Goal: Task Accomplishment & Management: Use online tool/utility

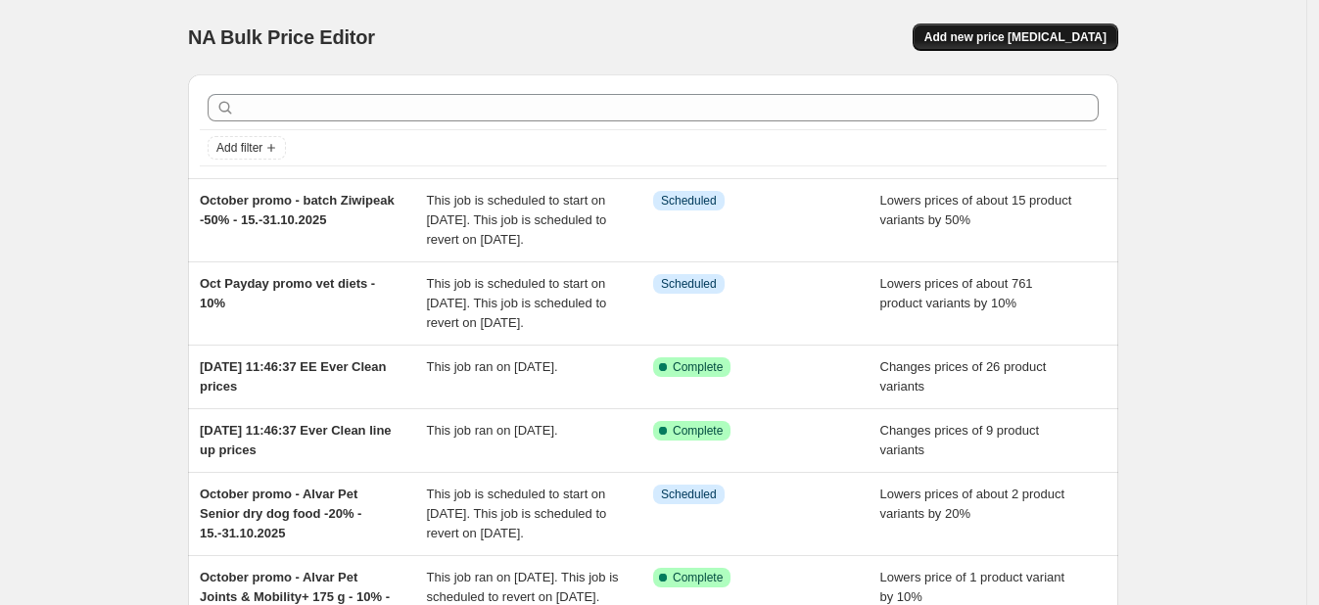
click at [1053, 35] on span "Add new price [MEDICAL_DATA]" at bounding box center [1016, 37] width 182 height 16
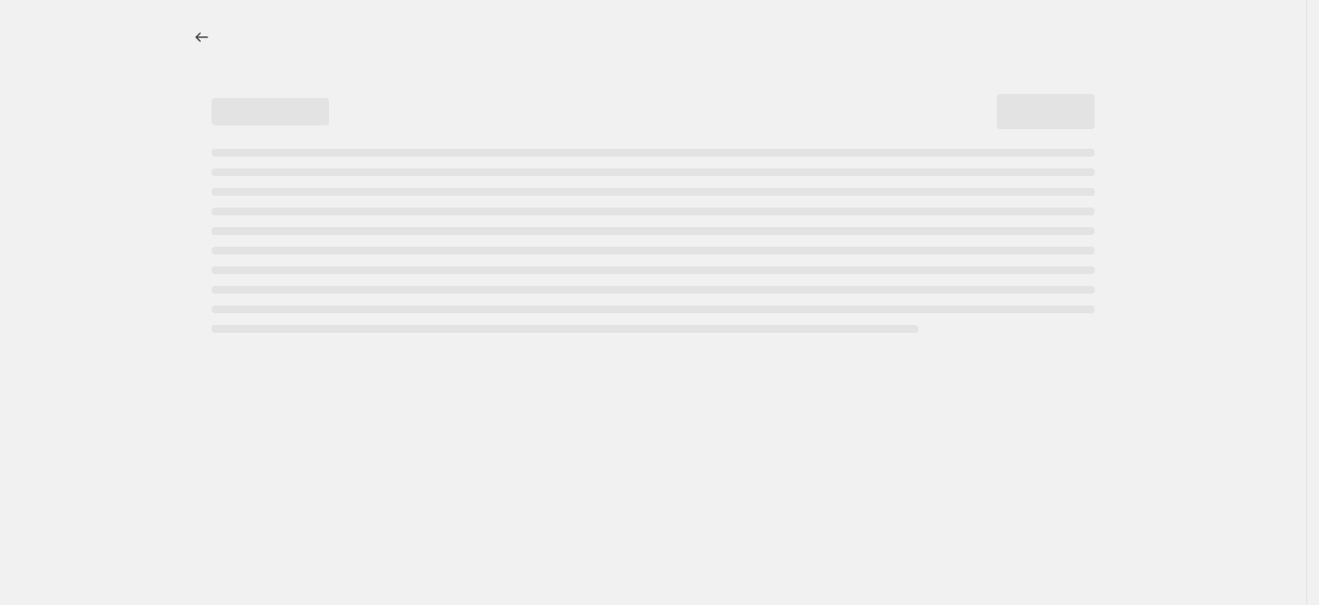
select select "percentage"
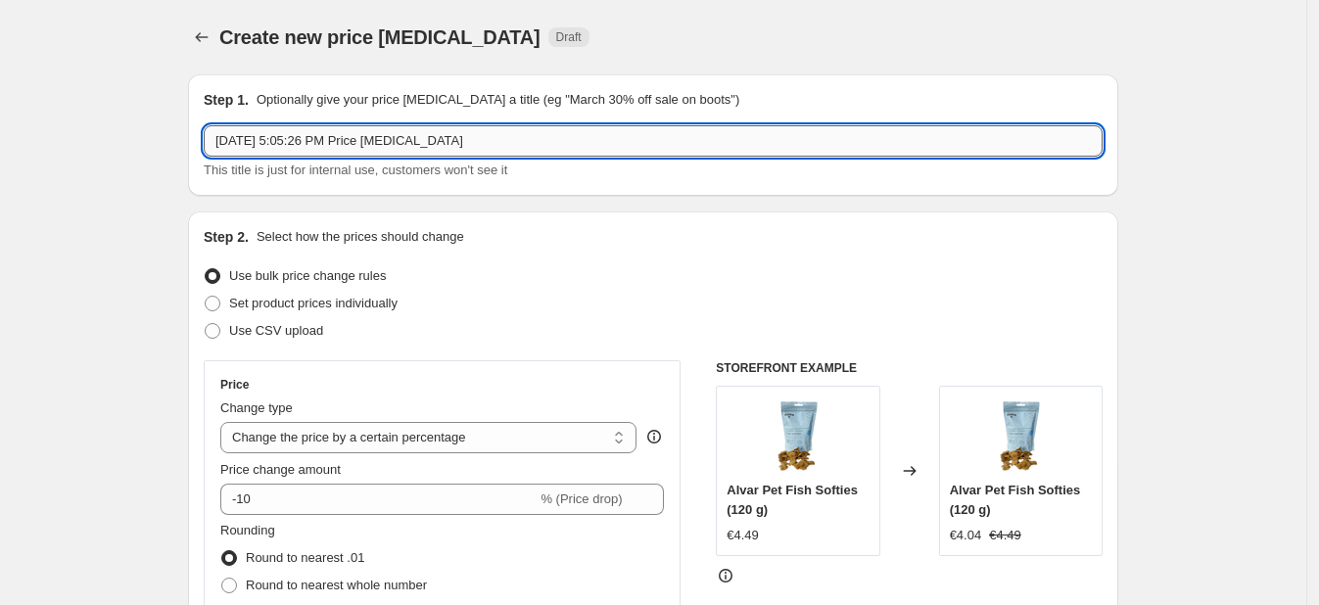
click at [551, 151] on input "[DATE] 5:05:26 PM Price [MEDICAL_DATA]" at bounding box center [653, 140] width 899 height 31
type input "A"
type input "Price increase porus one"
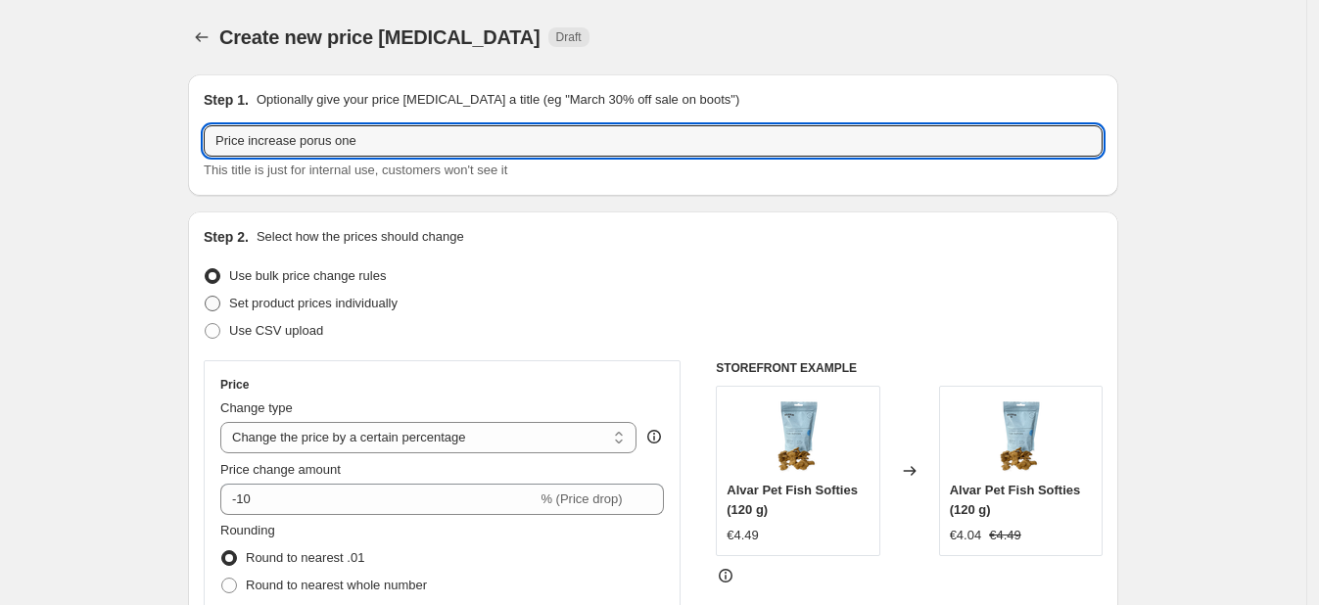
click at [389, 306] on span "Set product prices individually" at bounding box center [313, 303] width 168 height 15
click at [206, 297] on input "Set product prices individually" at bounding box center [205, 296] width 1 height 1
radio input "true"
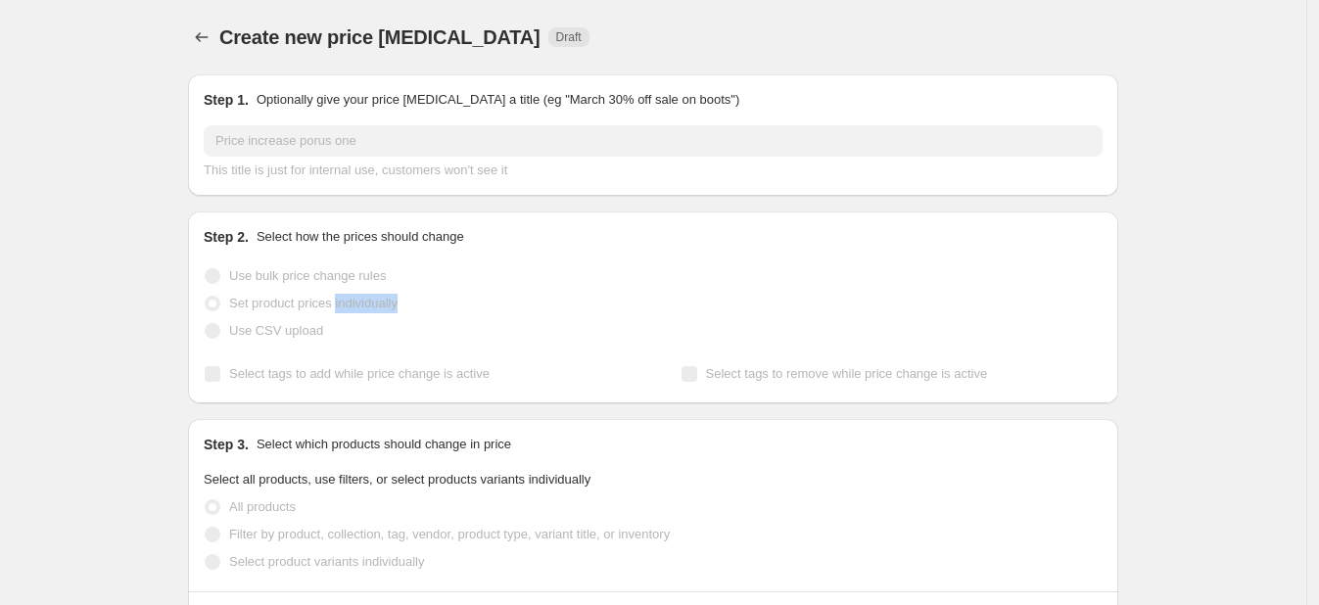
click at [389, 306] on span "Set product prices individually" at bounding box center [313, 303] width 168 height 15
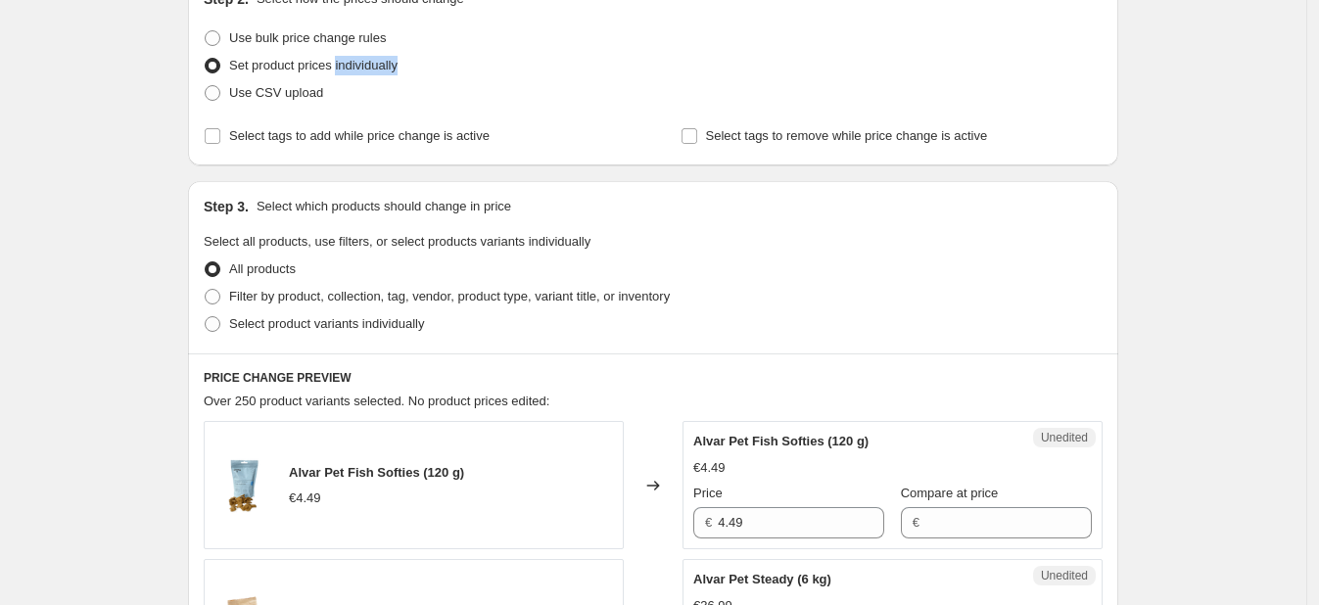
scroll to position [239, 0]
click at [360, 318] on span "Select product variants individually" at bounding box center [326, 322] width 195 height 15
click at [206, 316] on input "Select product variants individually" at bounding box center [205, 315] width 1 height 1
radio input "true"
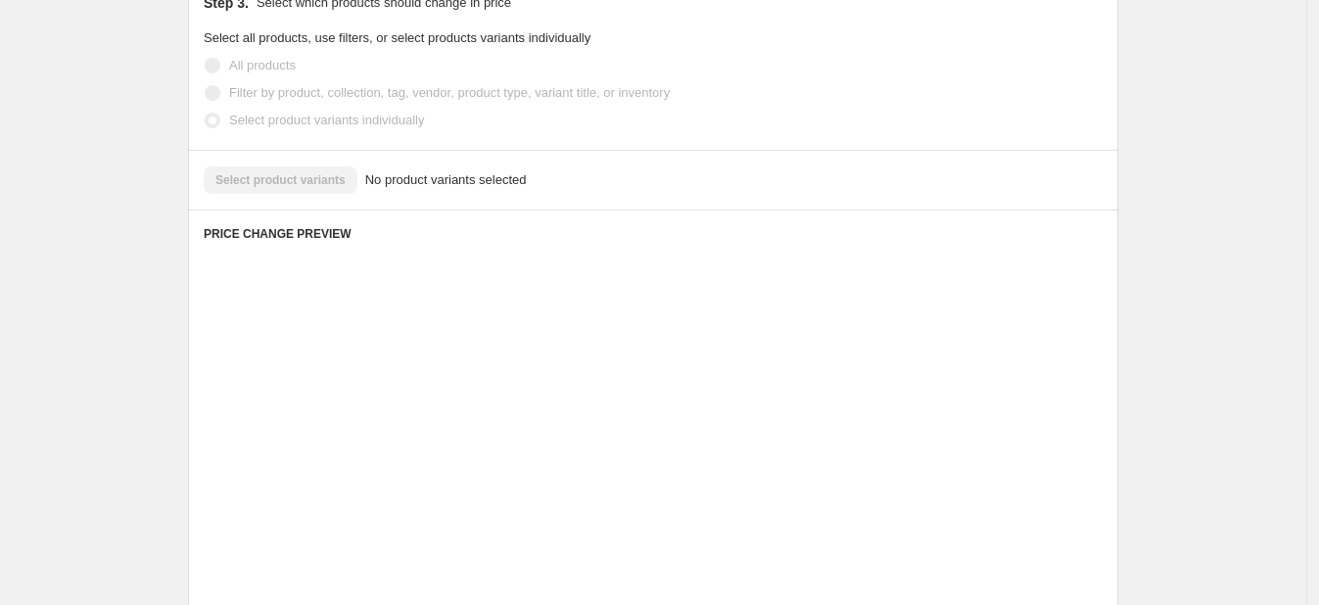
scroll to position [443, 0]
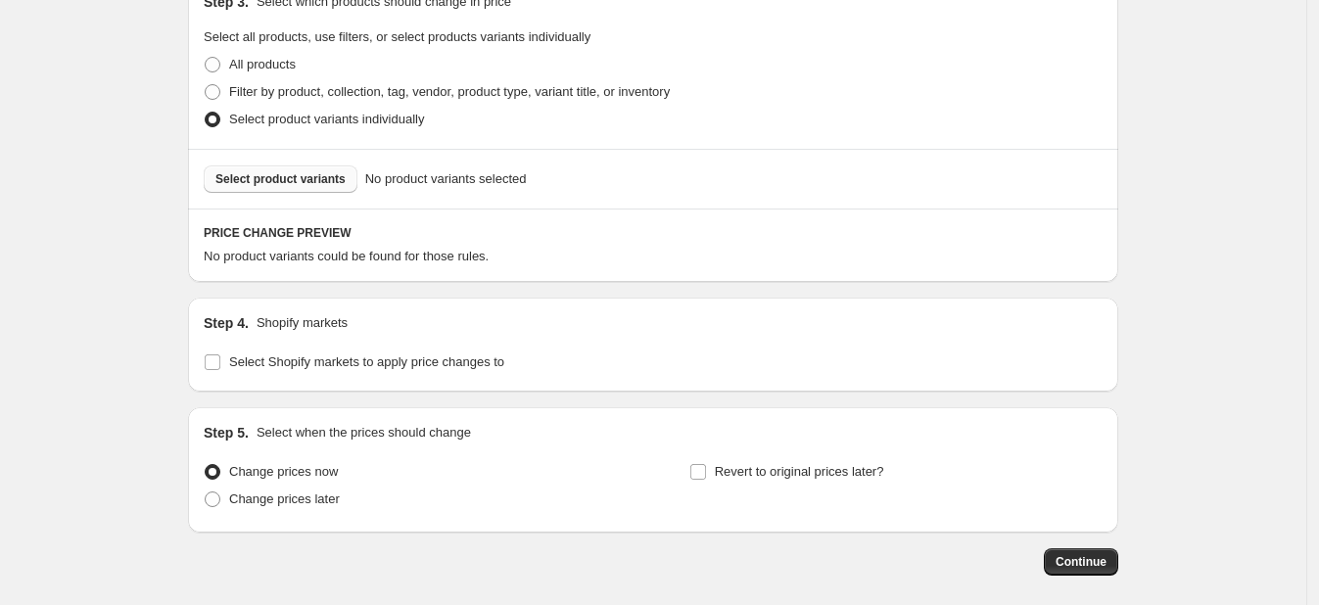
click at [290, 190] on button "Select product variants" at bounding box center [281, 179] width 154 height 27
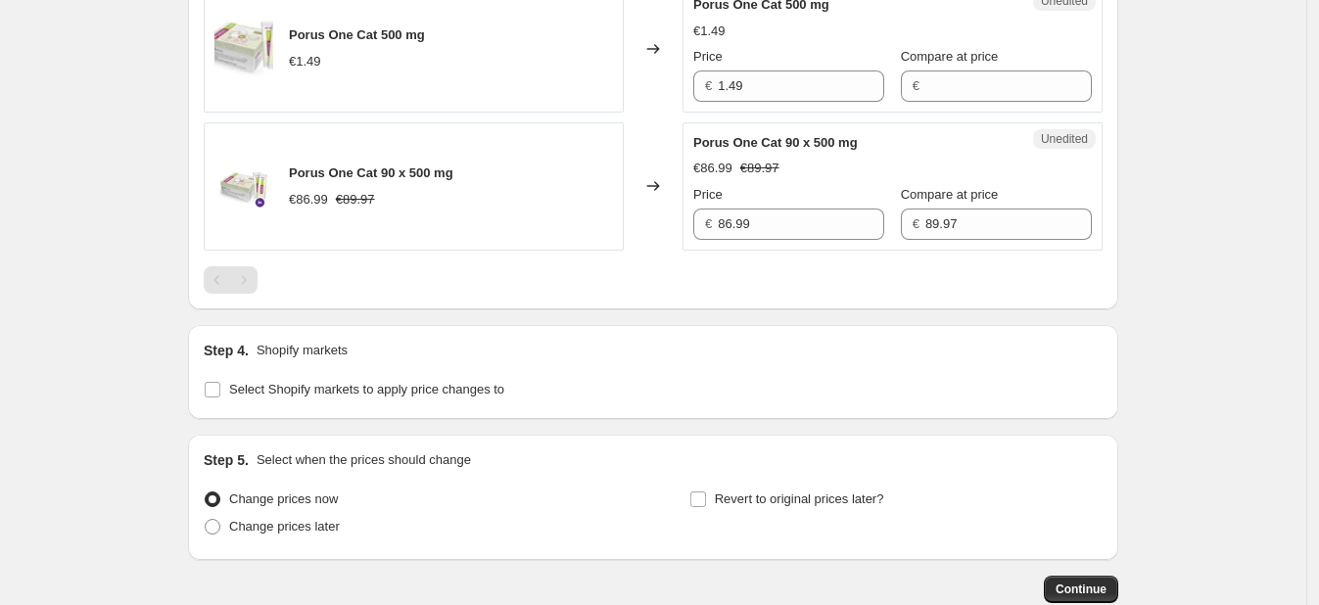
scroll to position [874, 0]
click at [356, 390] on span "Select Shopify markets to apply price changes to" at bounding box center [366, 388] width 275 height 15
click at [220, 390] on input "Select Shopify markets to apply price changes to" at bounding box center [213, 389] width 16 height 16
checkbox input "true"
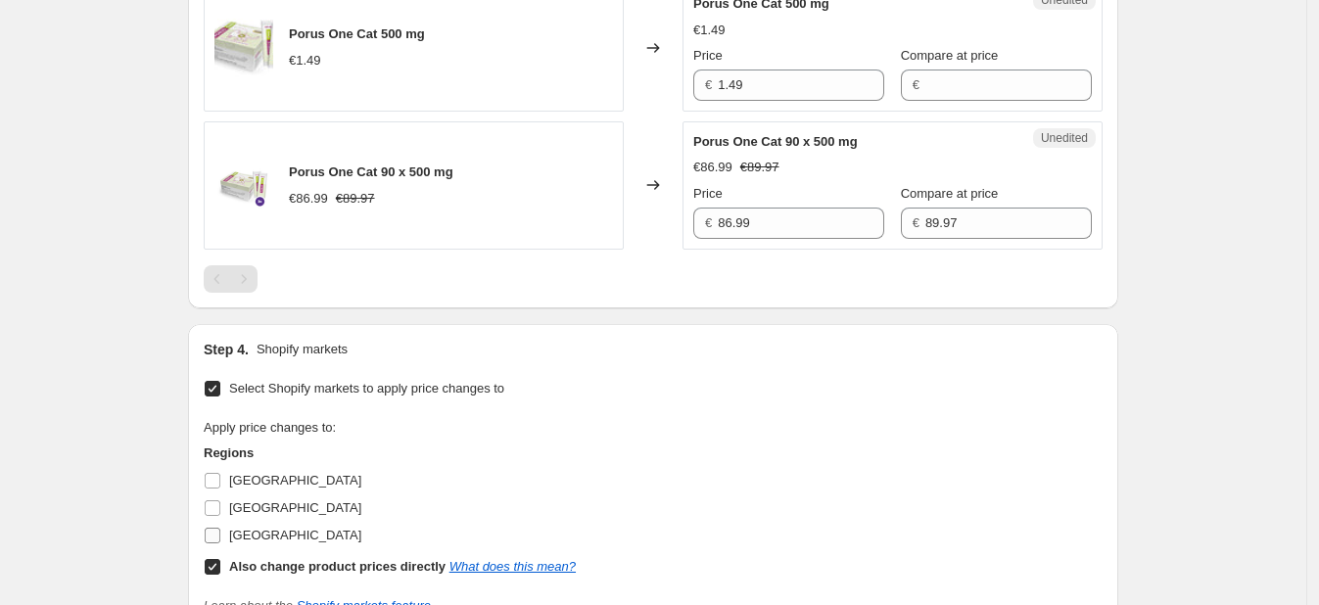
click at [261, 528] on span "[GEOGRAPHIC_DATA]" at bounding box center [295, 535] width 132 height 15
click at [220, 528] on input "[GEOGRAPHIC_DATA]" at bounding box center [213, 536] width 16 height 16
checkbox input "true"
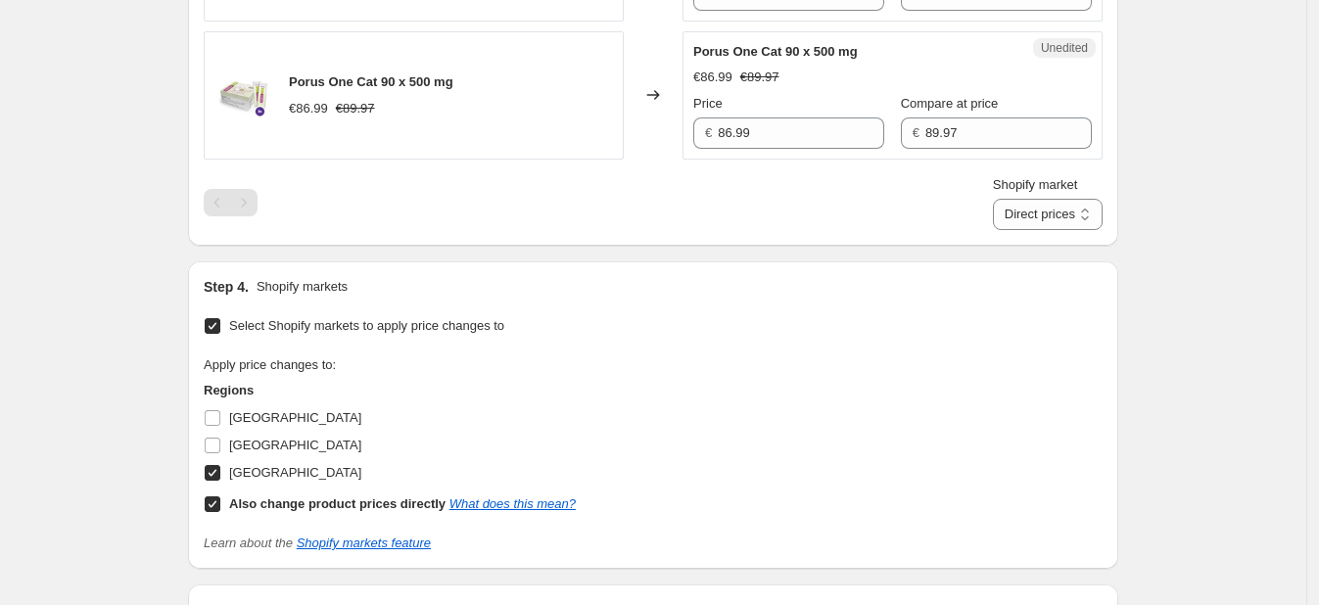
scroll to position [966, 0]
click at [219, 505] on input "Also change product prices directly What does this mean?" at bounding box center [213, 503] width 16 height 16
checkbox input "false"
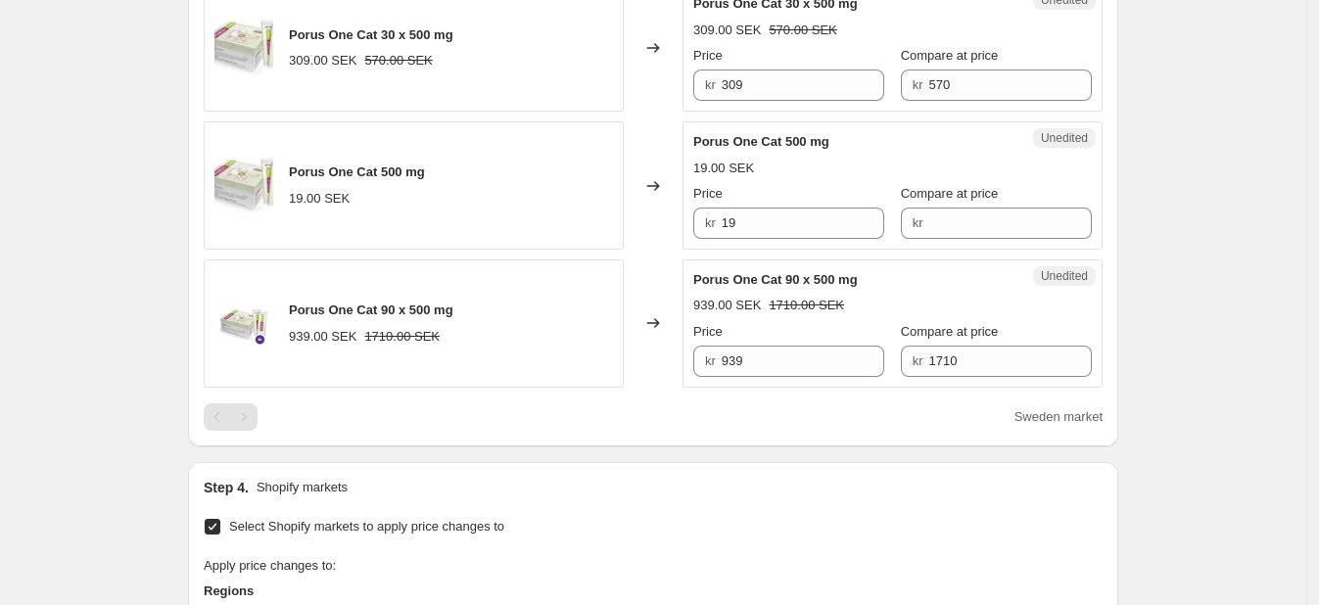
scroll to position [725, 0]
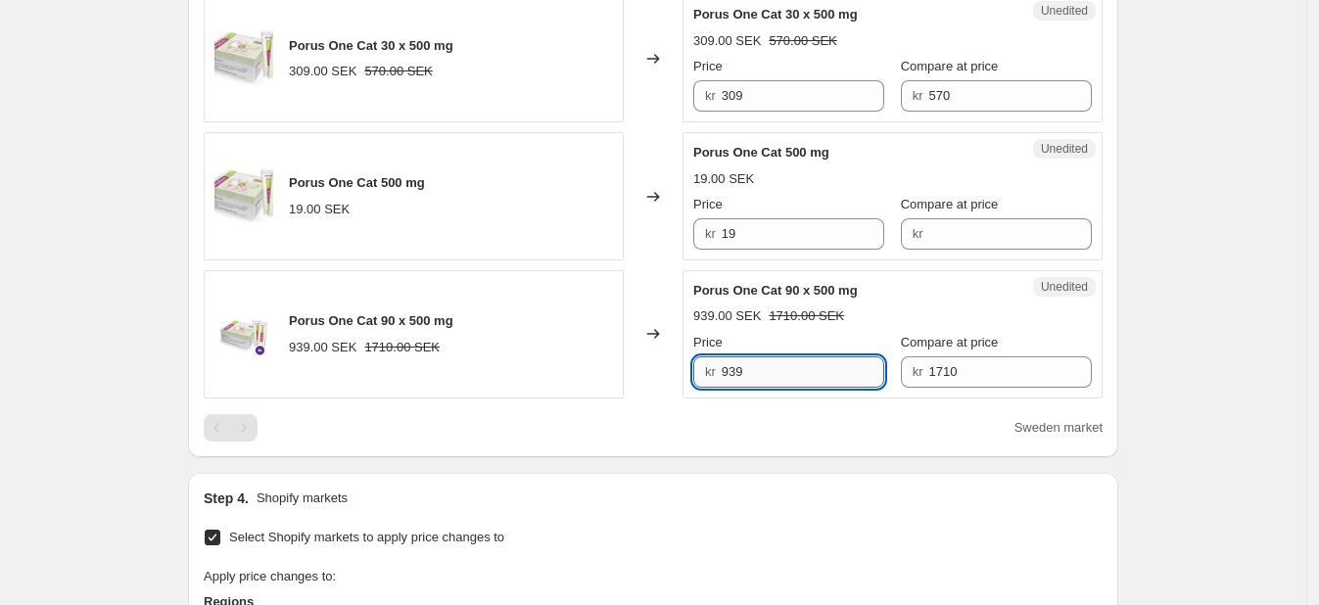
click at [789, 371] on input "939" at bounding box center [804, 371] width 164 height 31
type input "979"
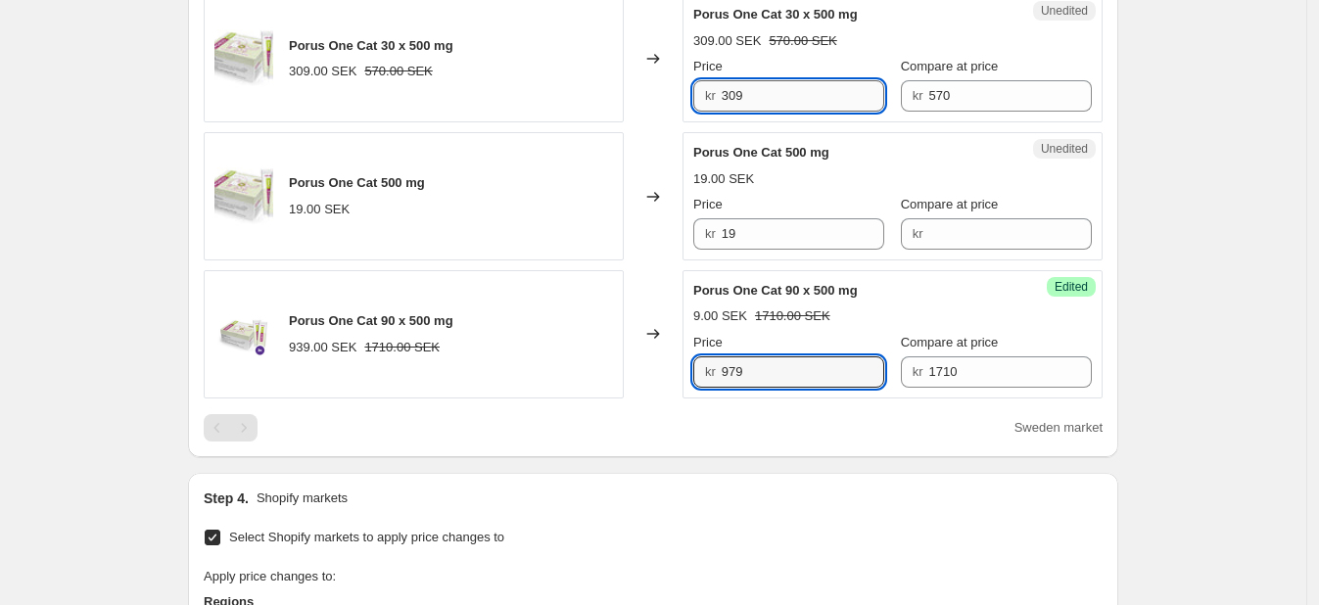
click at [746, 91] on input "309" at bounding box center [804, 95] width 164 height 31
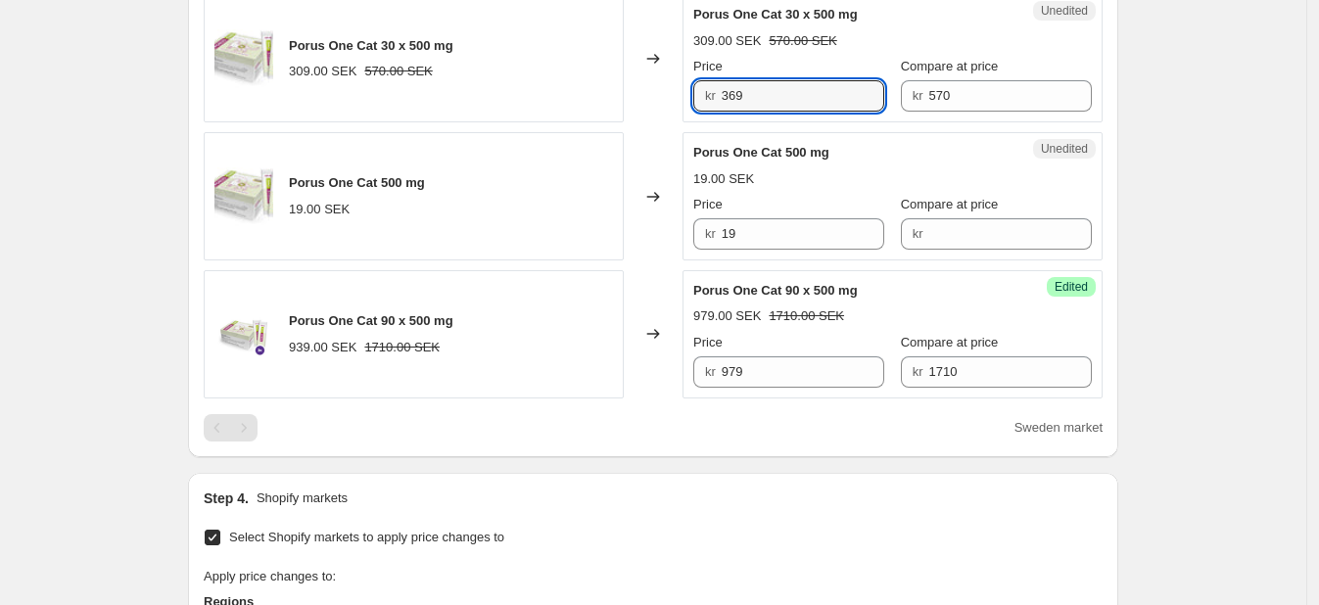
type input "369"
click at [1226, 60] on div "Create new price [MEDICAL_DATA]. This page is ready Create new price [MEDICAL_D…" at bounding box center [653, 179] width 1306 height 1809
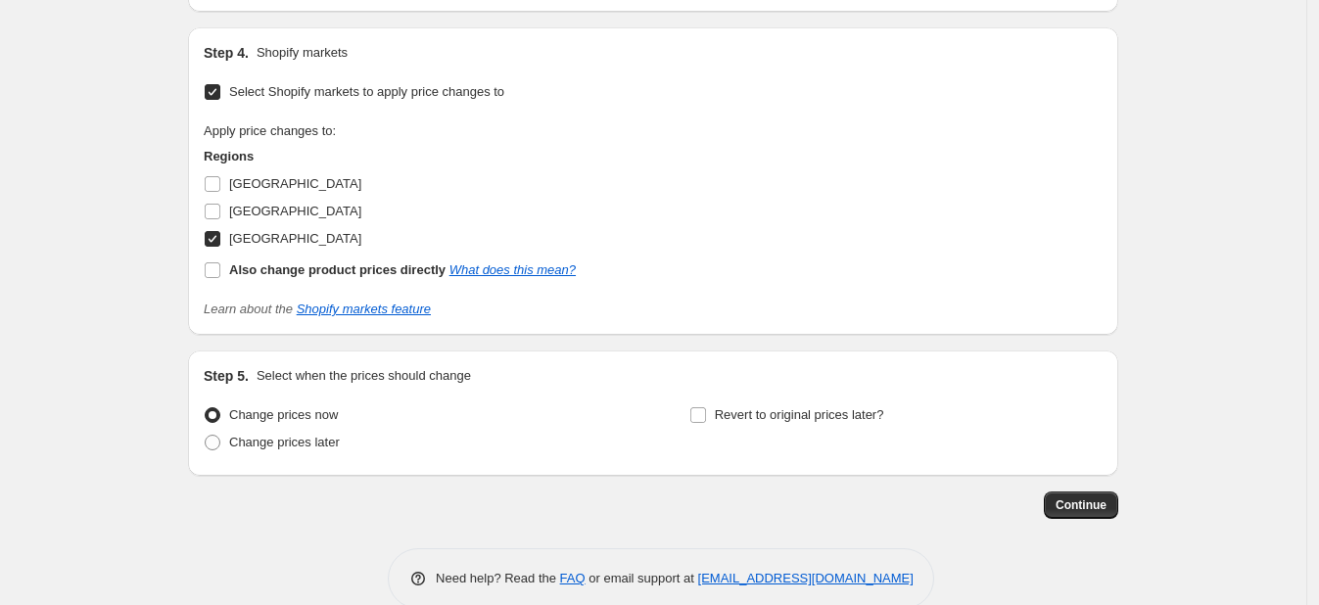
scroll to position [1201, 0]
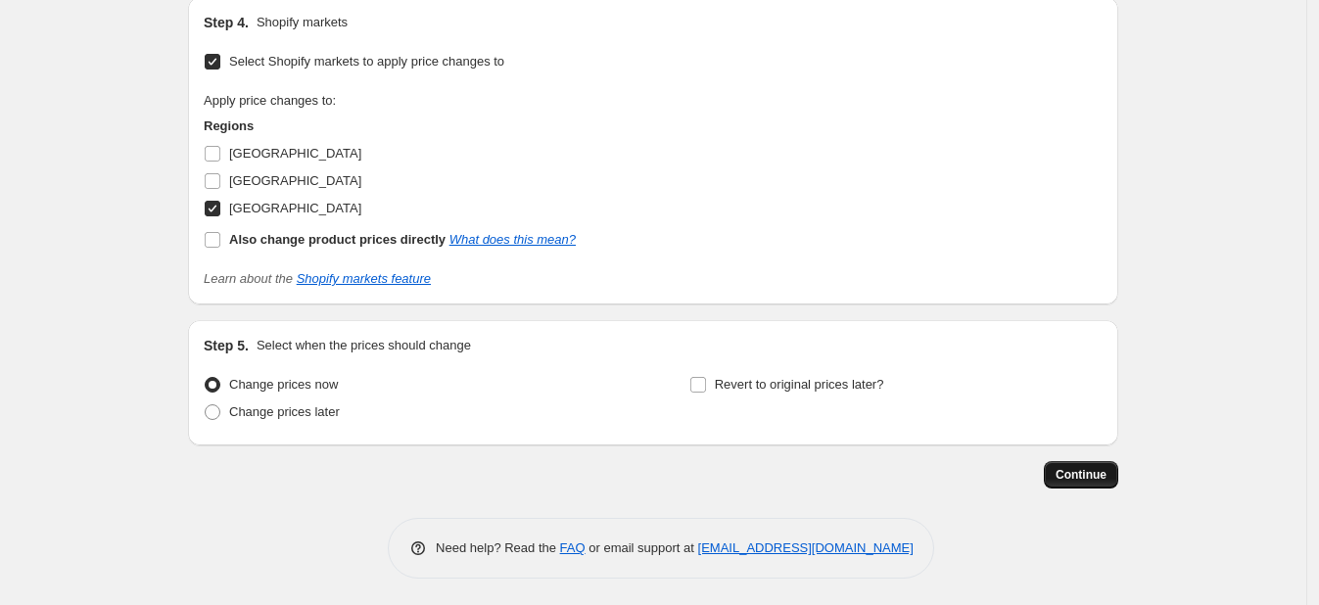
click at [1091, 480] on span "Continue" at bounding box center [1081, 475] width 51 height 16
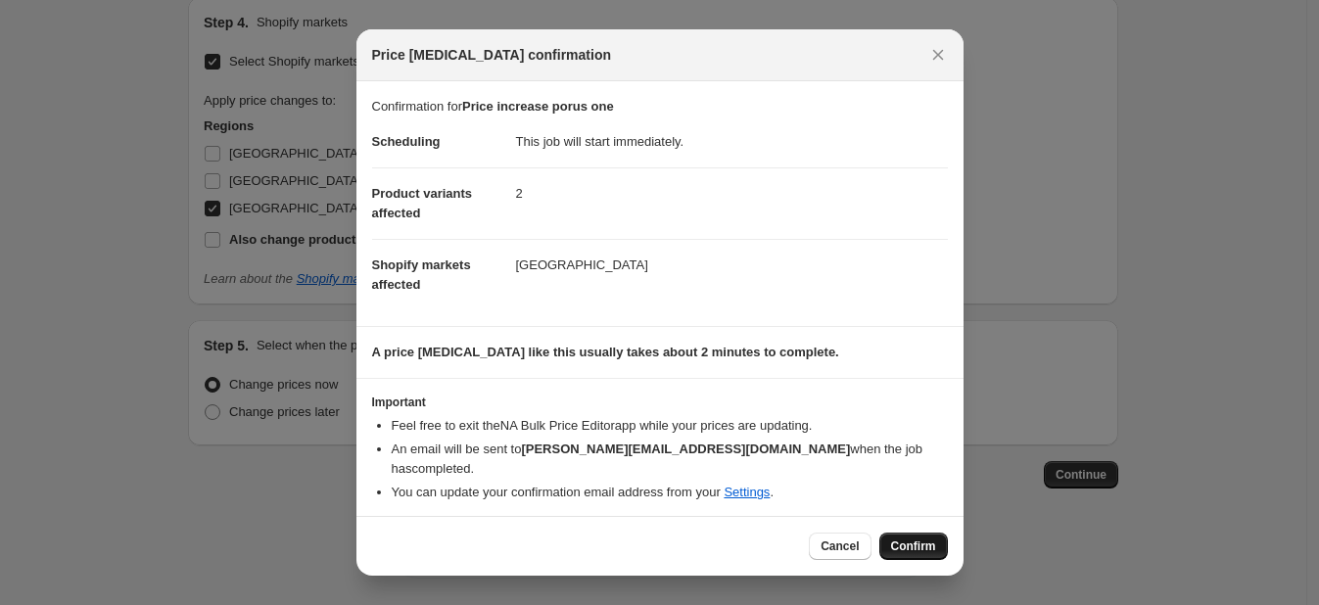
click at [911, 549] on button "Confirm" at bounding box center [913, 546] width 69 height 27
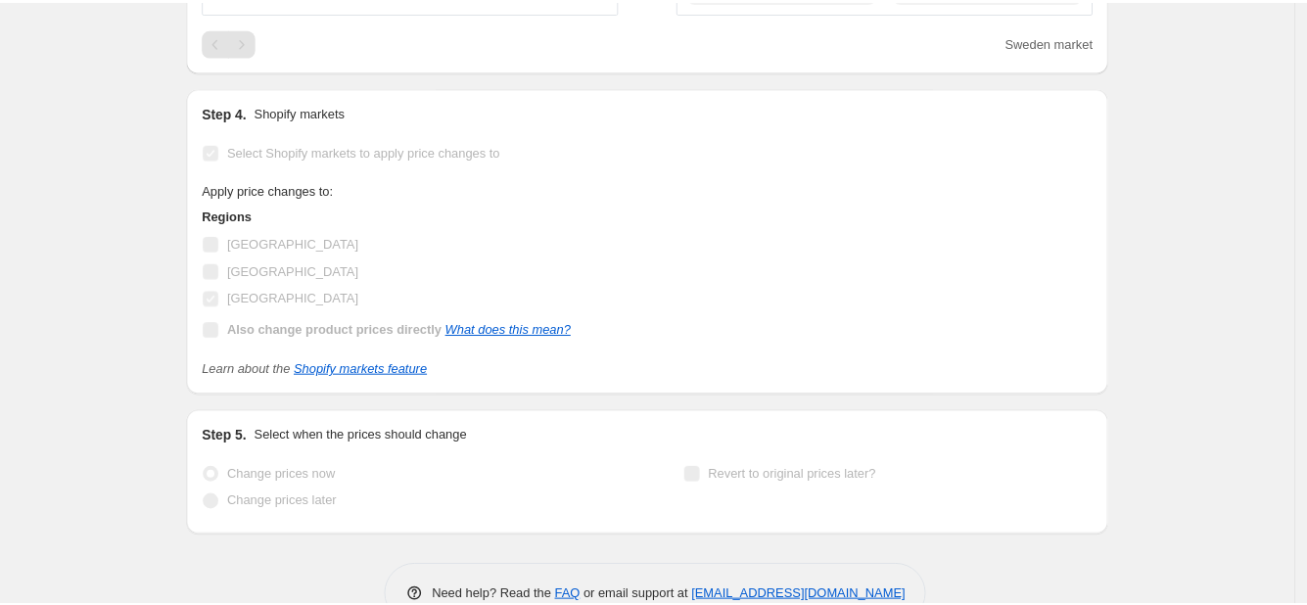
scroll to position [480, 0]
